Goal: Information Seeking & Learning: Learn about a topic

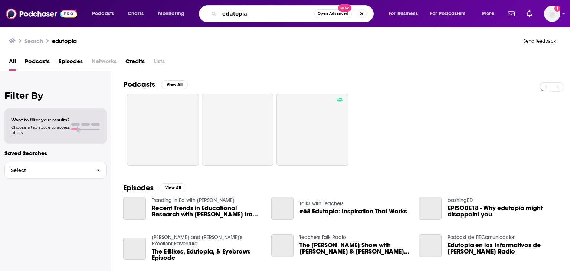
drag, startPoint x: 251, startPoint y: 14, endPoint x: 217, endPoint y: 8, distance: 35.3
click at [217, 8] on div "edutopia Open Advanced New" at bounding box center [286, 13] width 175 height 17
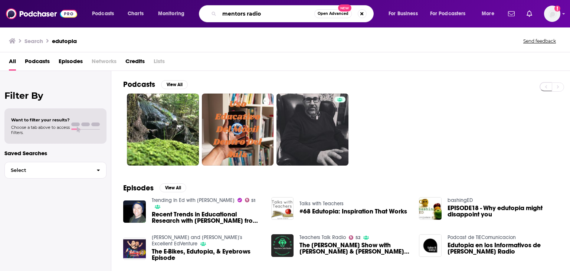
type input "mentors radio"
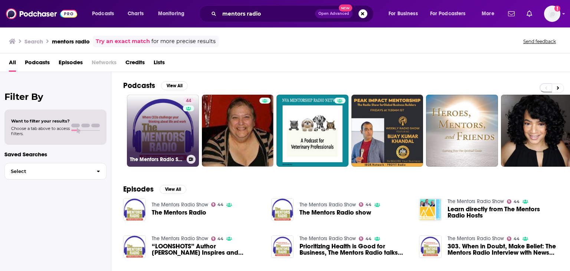
click at [154, 135] on link "44 The Mentors Radio Show" at bounding box center [163, 131] width 72 height 72
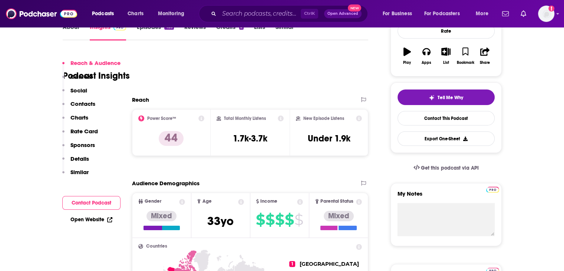
scroll to position [148, 0]
